Goal: Task Accomplishment & Management: Use online tool/utility

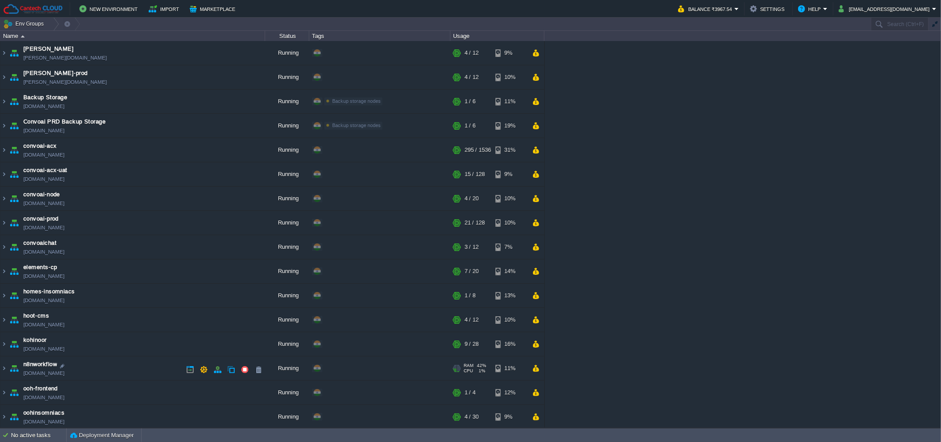
click at [131, 367] on td "n8nworkflow [DOMAIN_NAME]" at bounding box center [132, 368] width 265 height 24
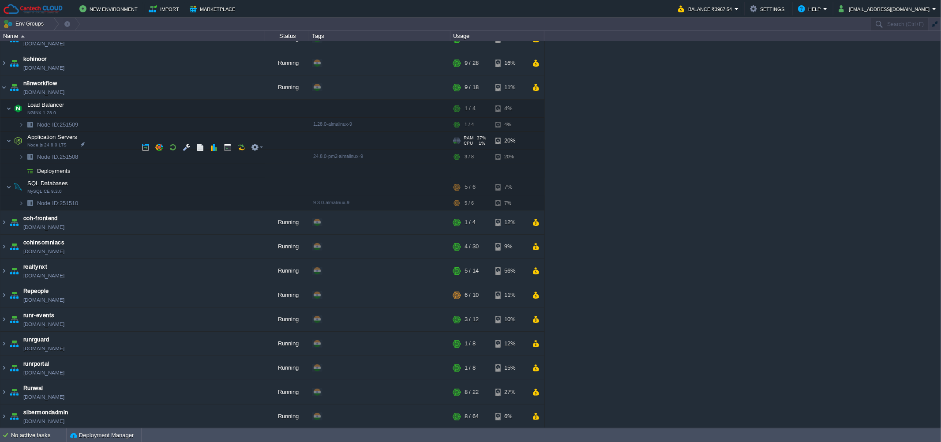
scroll to position [257, 0]
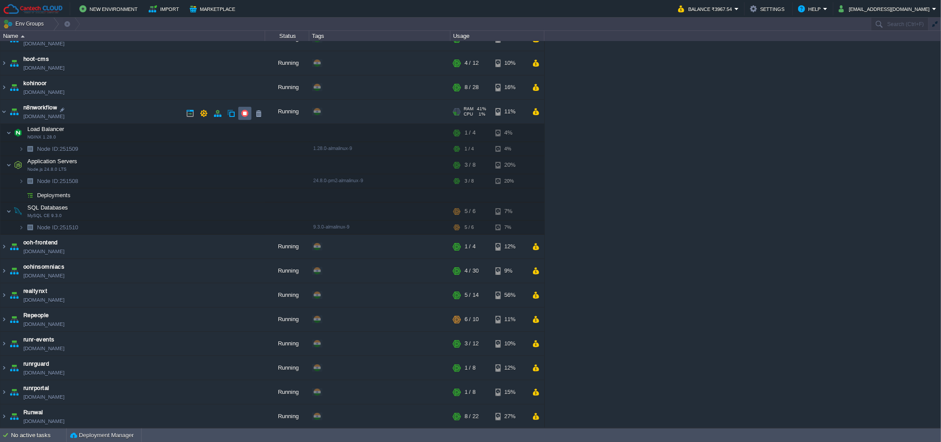
click at [241, 114] on button "button" at bounding box center [245, 113] width 8 height 8
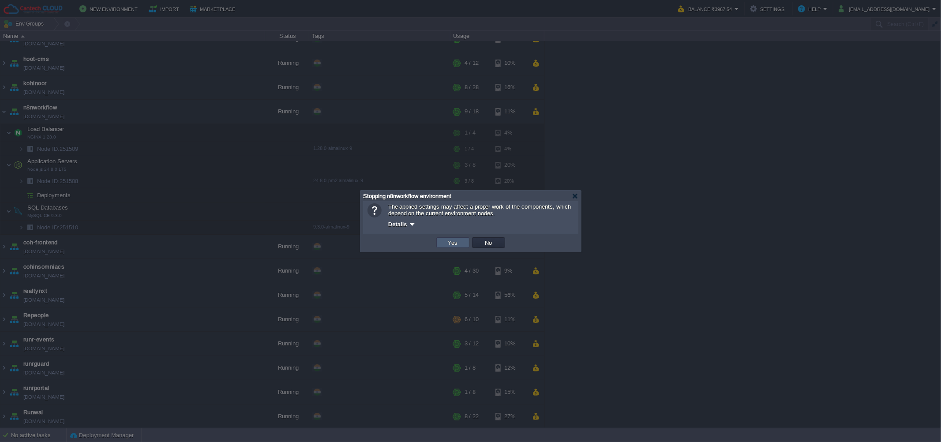
click at [450, 247] on td "Yes" at bounding box center [452, 242] width 33 height 11
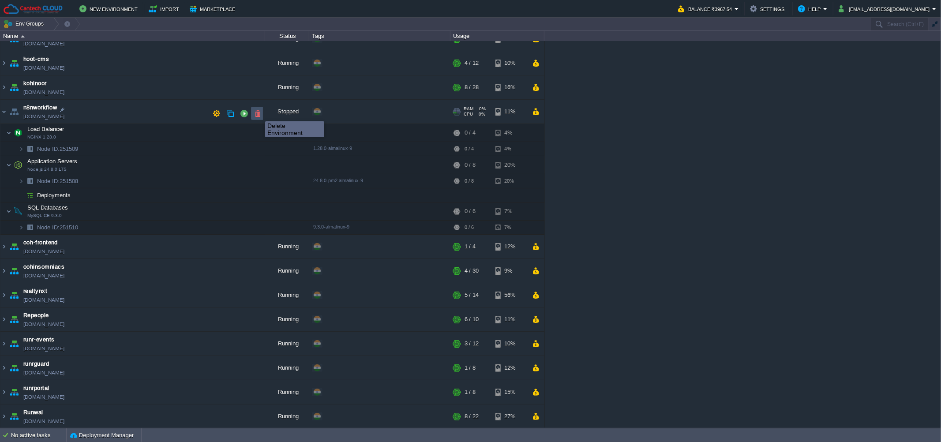
click at [258, 113] on button "button" at bounding box center [258, 113] width 8 height 8
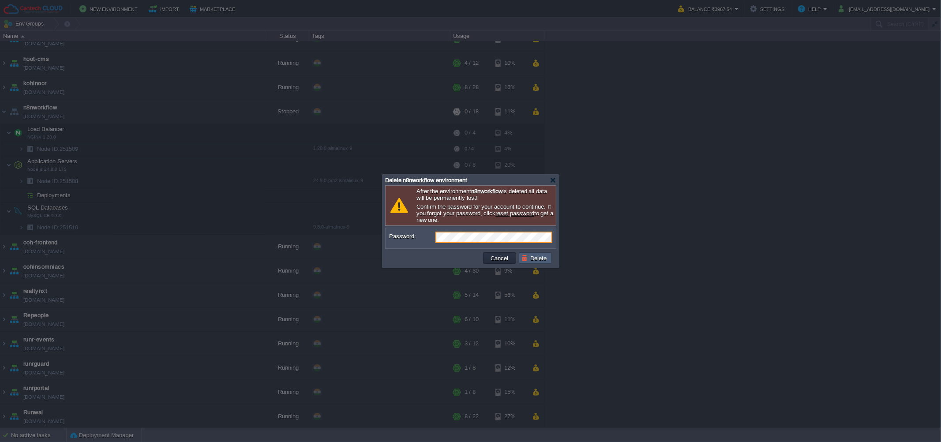
click at [540, 258] on button "Delete" at bounding box center [535, 258] width 28 height 8
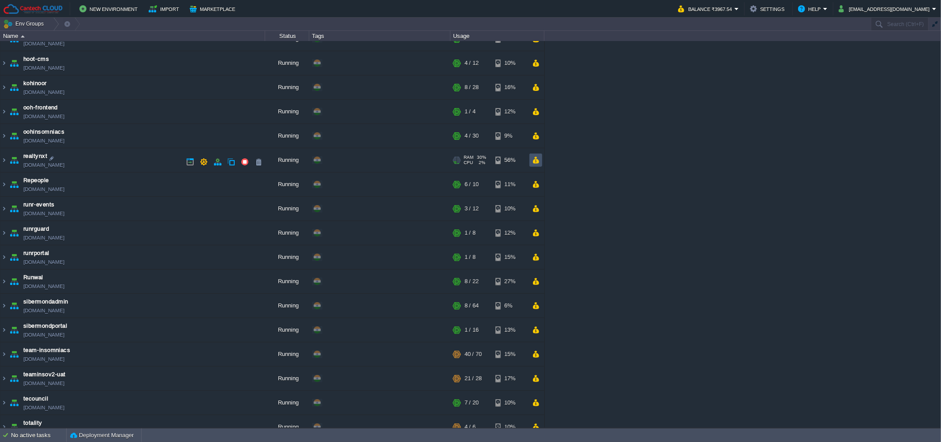
click at [535, 164] on button "button" at bounding box center [535, 160] width 7 height 8
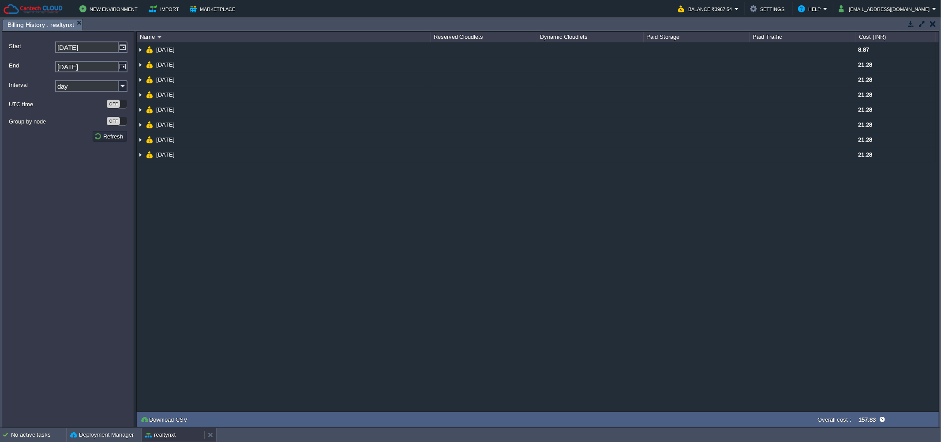
click at [154, 438] on button "realtynxt" at bounding box center [160, 435] width 30 height 9
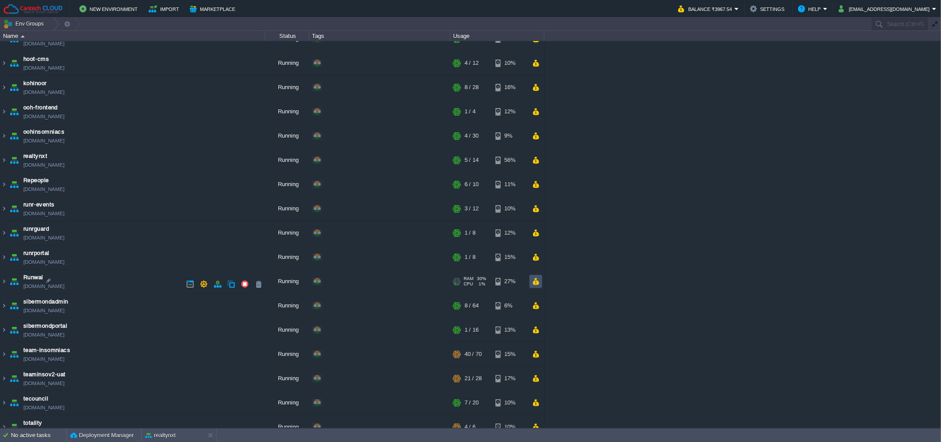
click at [534, 283] on button "button" at bounding box center [535, 281] width 7 height 8
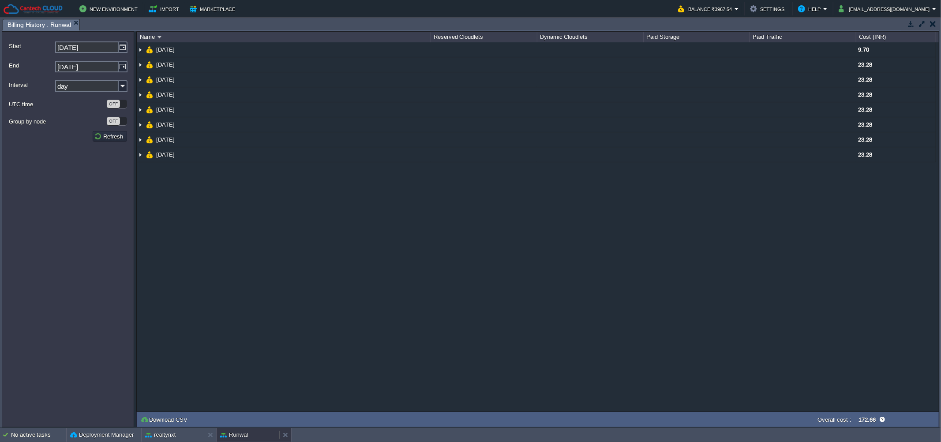
click at [239, 439] on div "Runwal" at bounding box center [248, 435] width 63 height 14
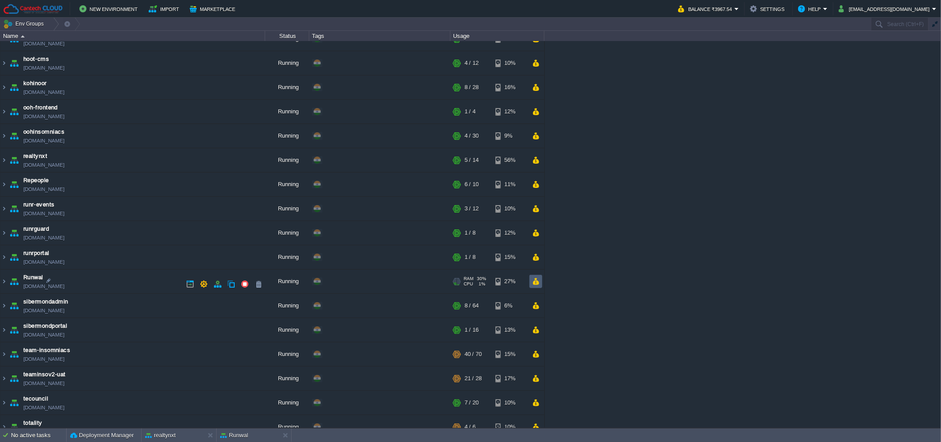
click at [540, 288] on td at bounding box center [535, 281] width 13 height 13
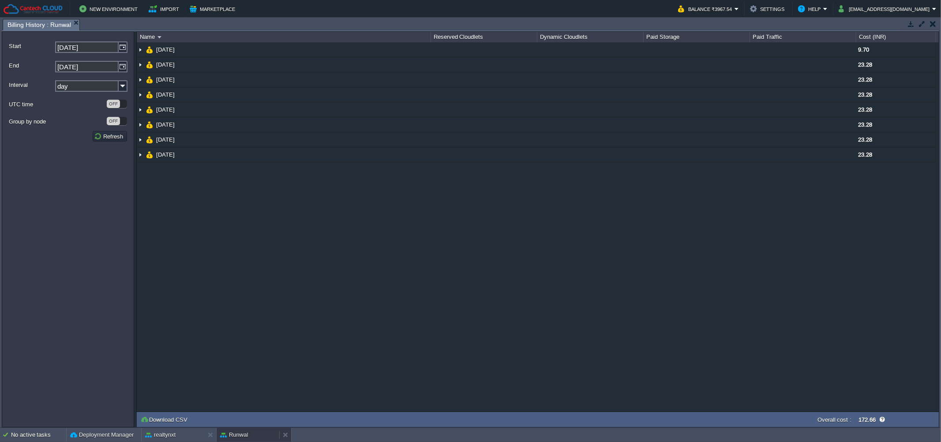
click at [229, 438] on button "Runwal" at bounding box center [234, 435] width 28 height 9
